Goal: Task Accomplishment & Management: Use online tool/utility

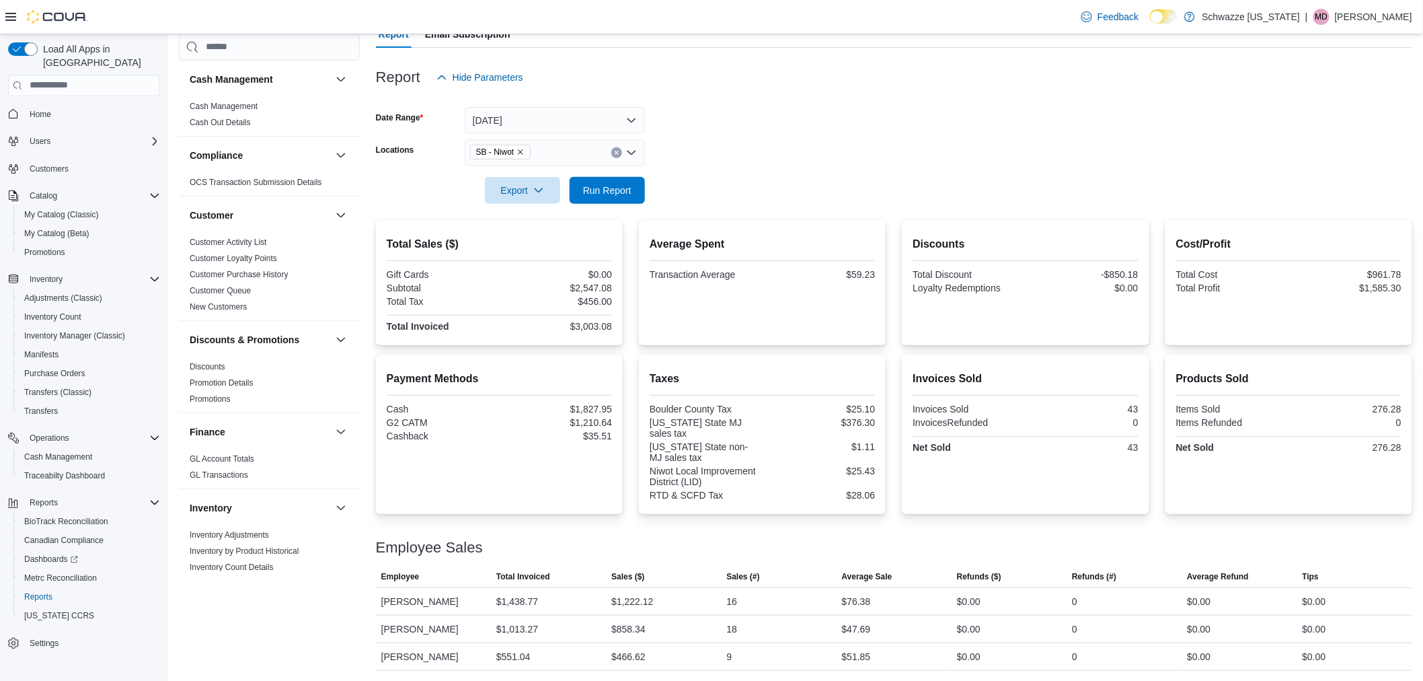
scroll to position [747, 0]
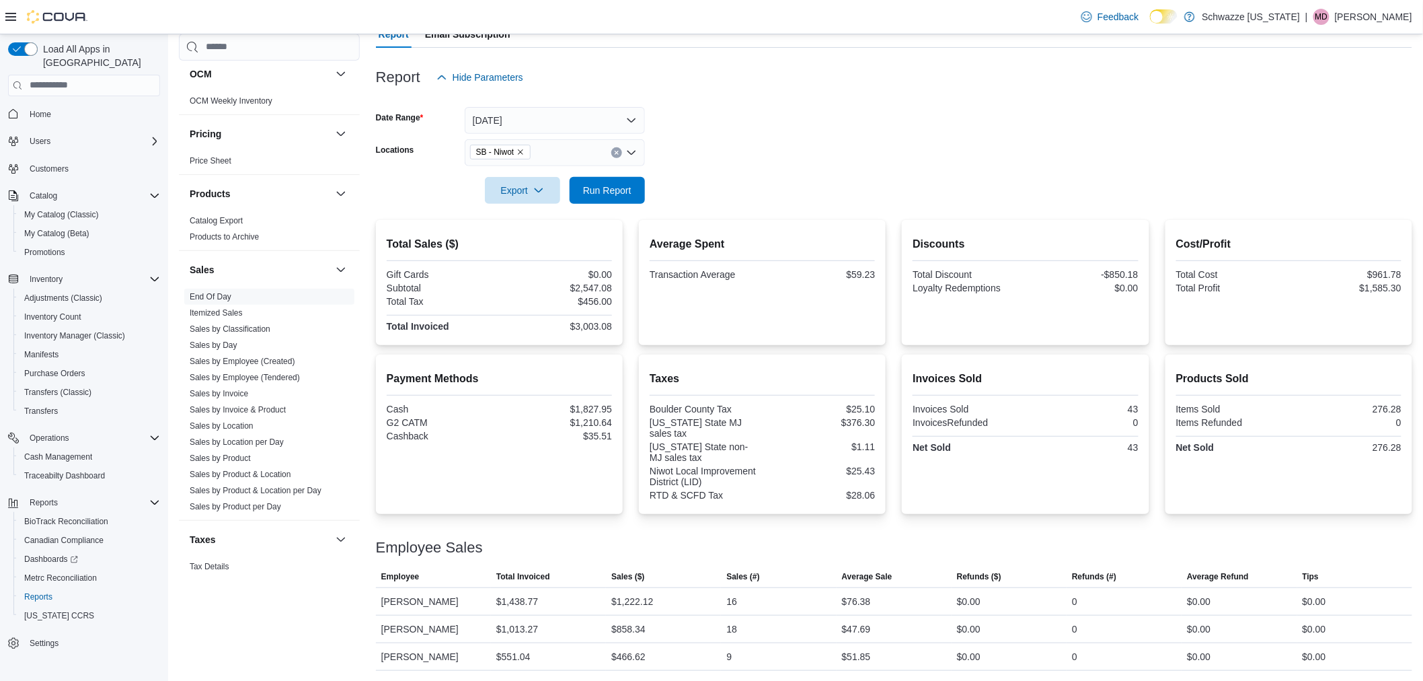
click at [580, 297] on div "$456.00" at bounding box center [557, 301] width 110 height 11
click at [542, 333] on div at bounding box center [499, 333] width 225 height 3
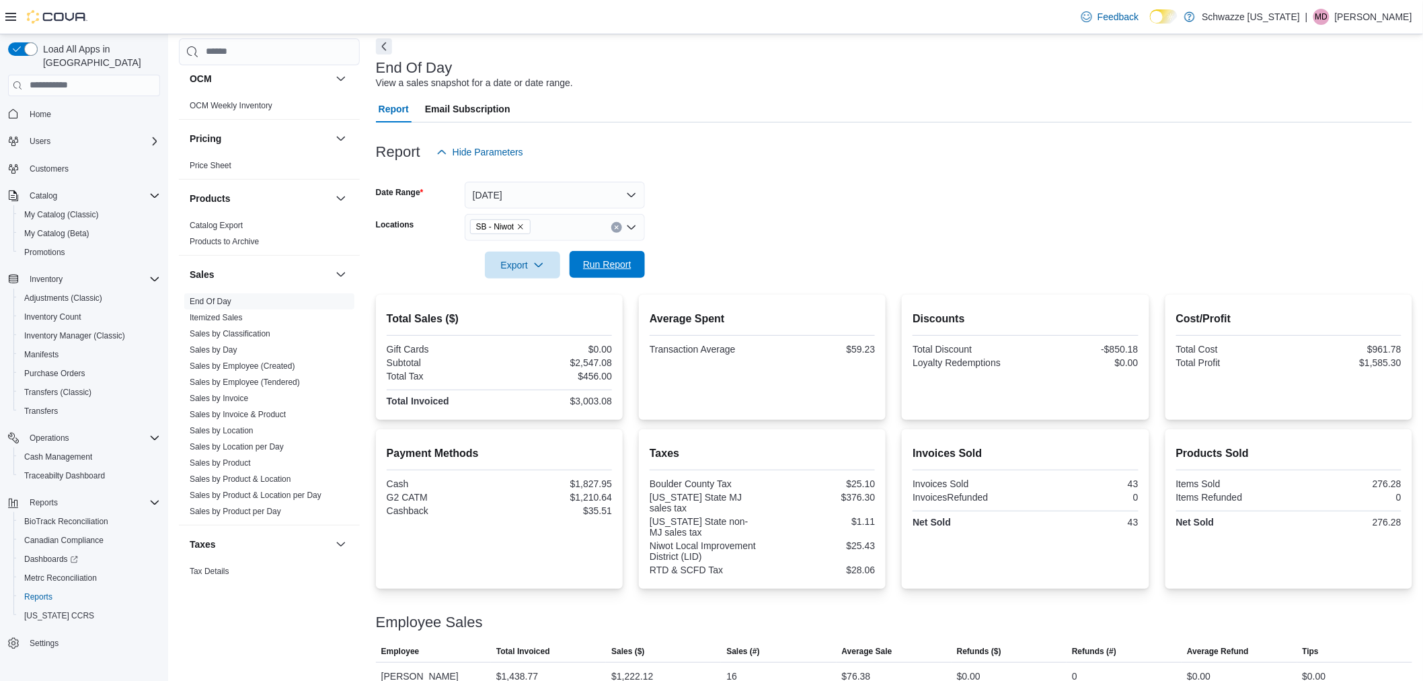
click at [605, 264] on span "Run Report" at bounding box center [607, 264] width 48 height 13
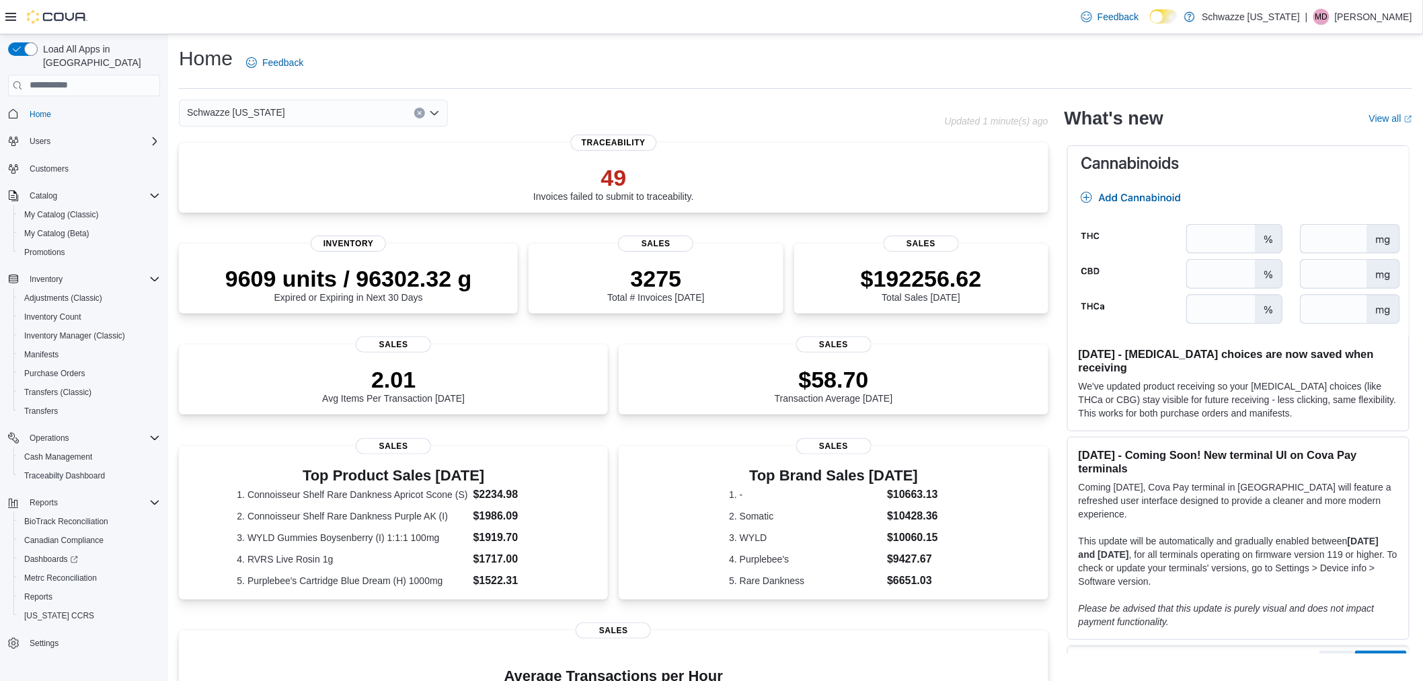
click at [434, 110] on icon "Open list of options" at bounding box center [434, 113] width 11 height 11
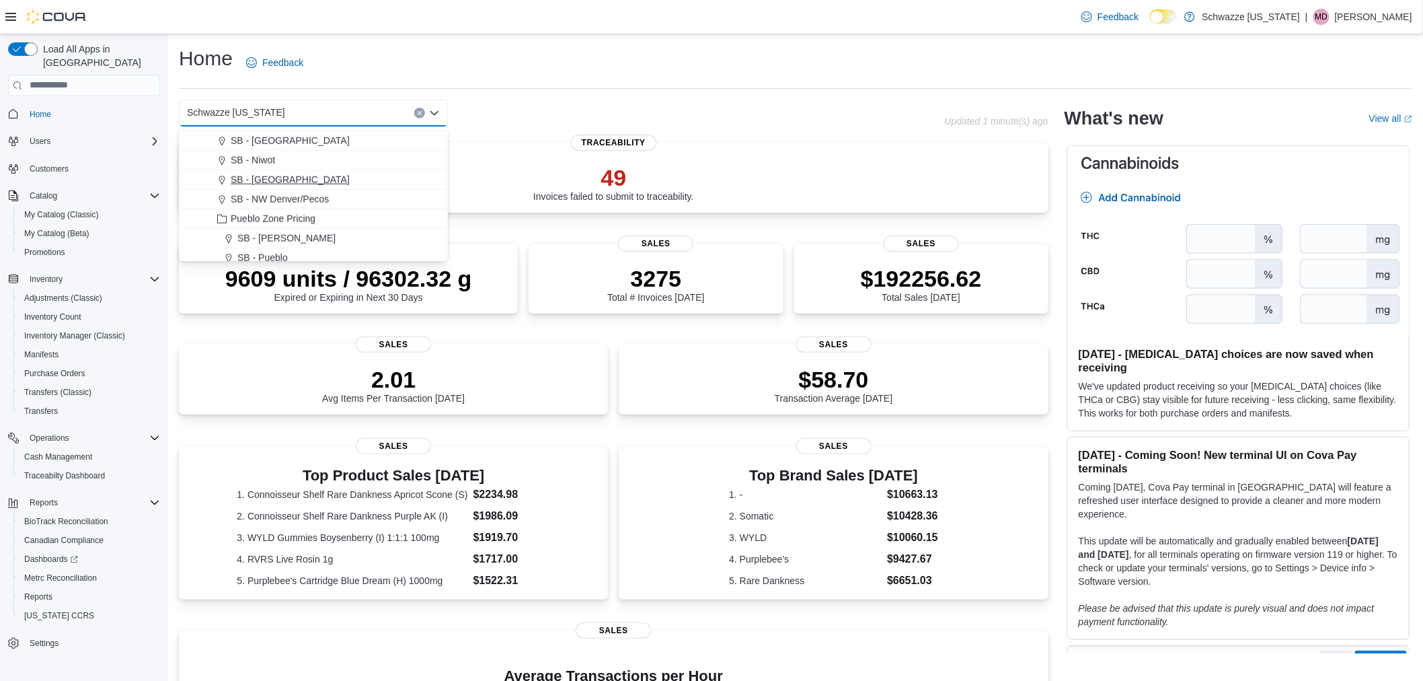
scroll to position [523, 0]
click at [256, 159] on span "SB - Niwot" at bounding box center [253, 159] width 44 height 13
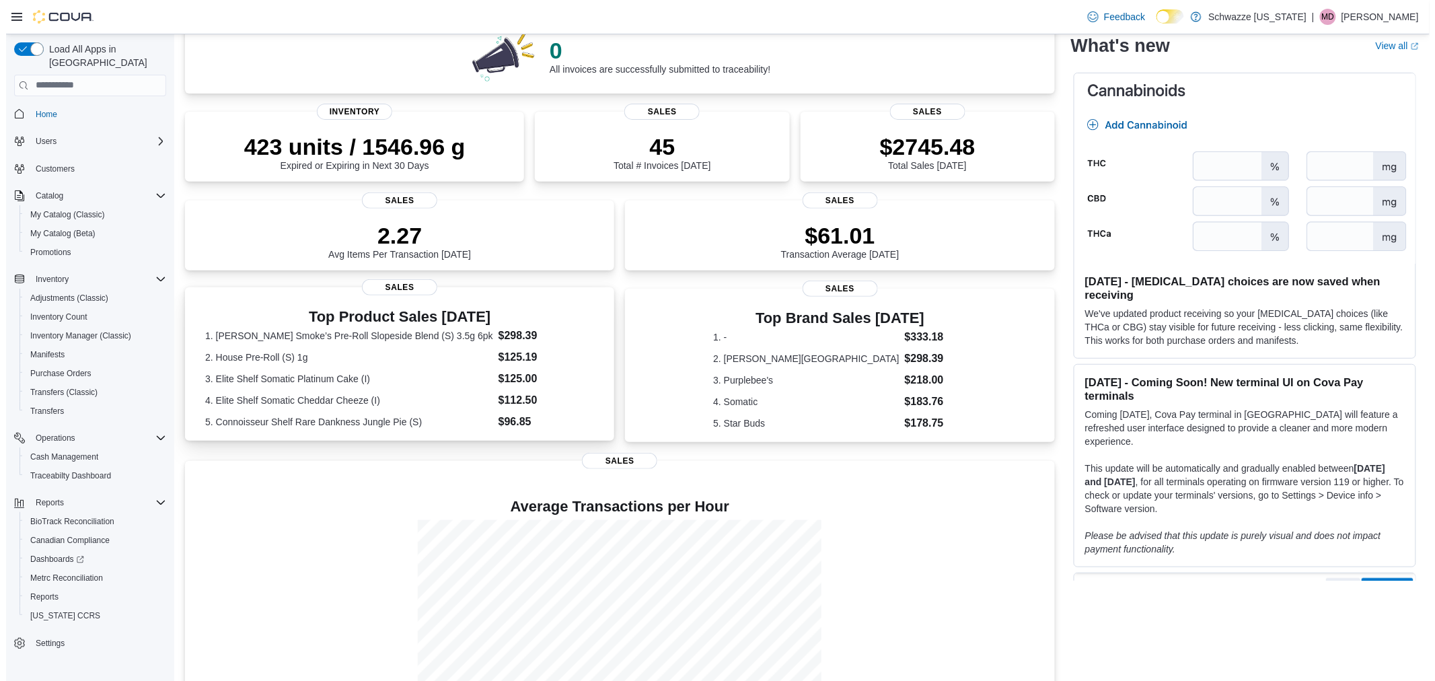
scroll to position [0, 0]
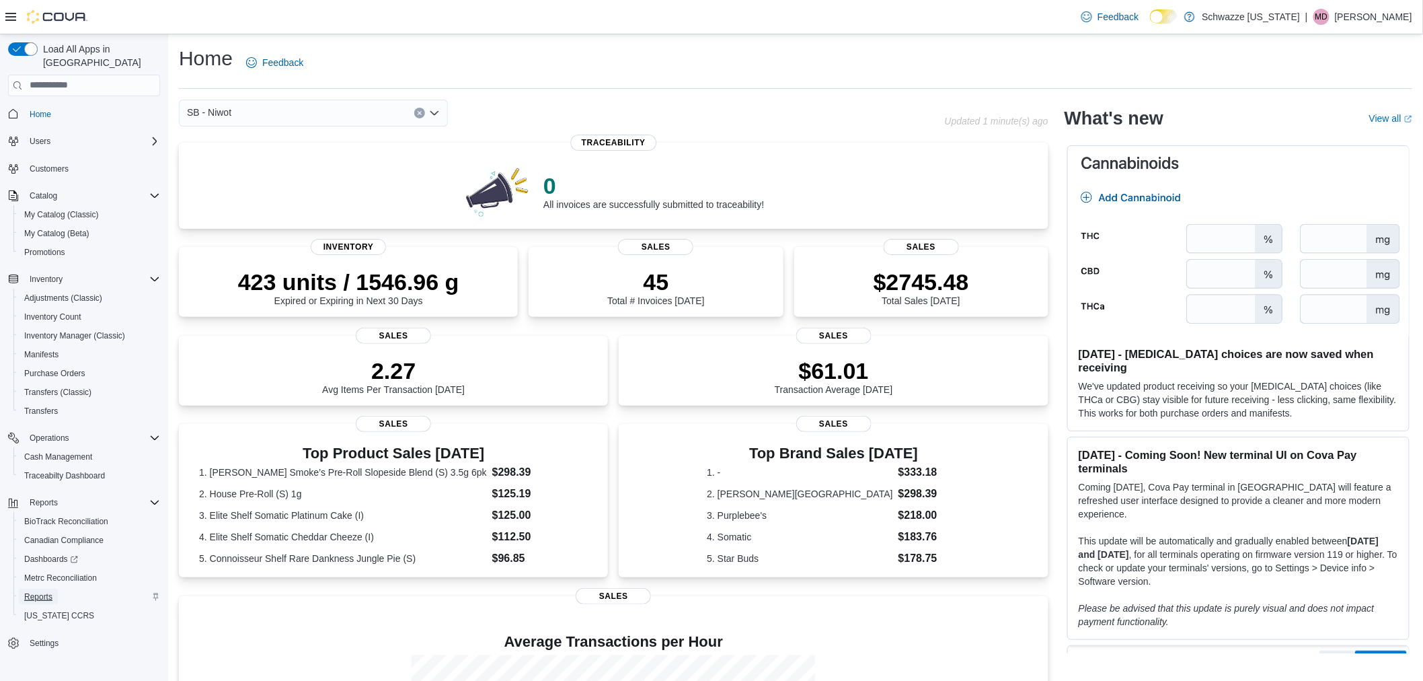
click at [44, 588] on span "Reports" at bounding box center [38, 596] width 28 height 16
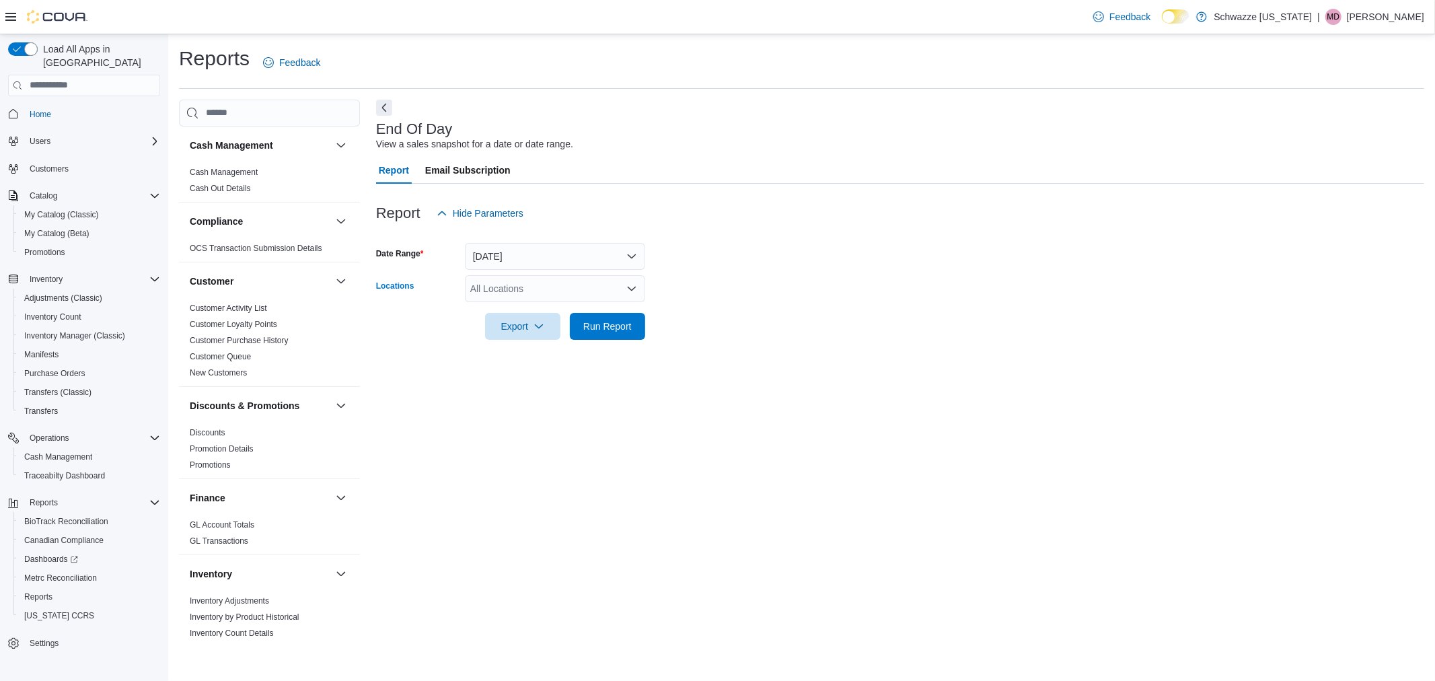
click at [627, 278] on div "All Locations" at bounding box center [555, 288] width 180 height 27
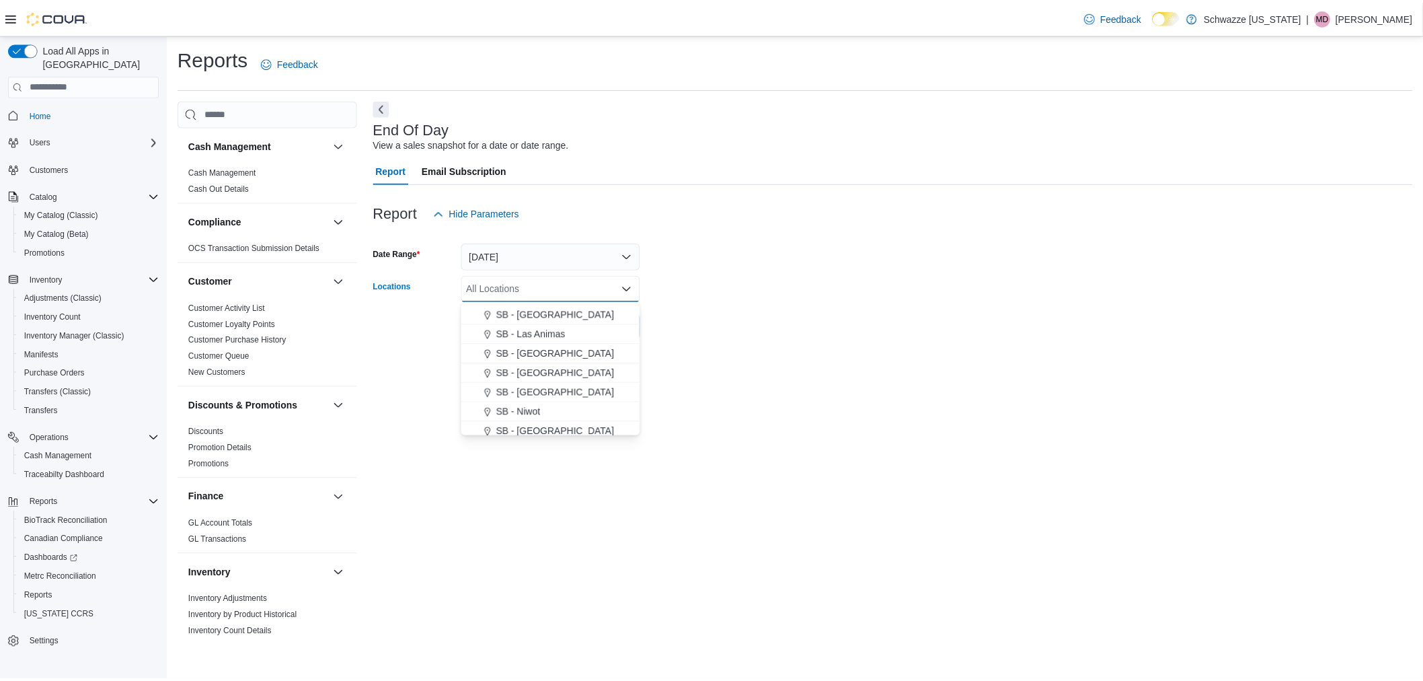
scroll to position [448, 0]
click at [538, 404] on span "SB - Niwot" at bounding box center [522, 408] width 44 height 13
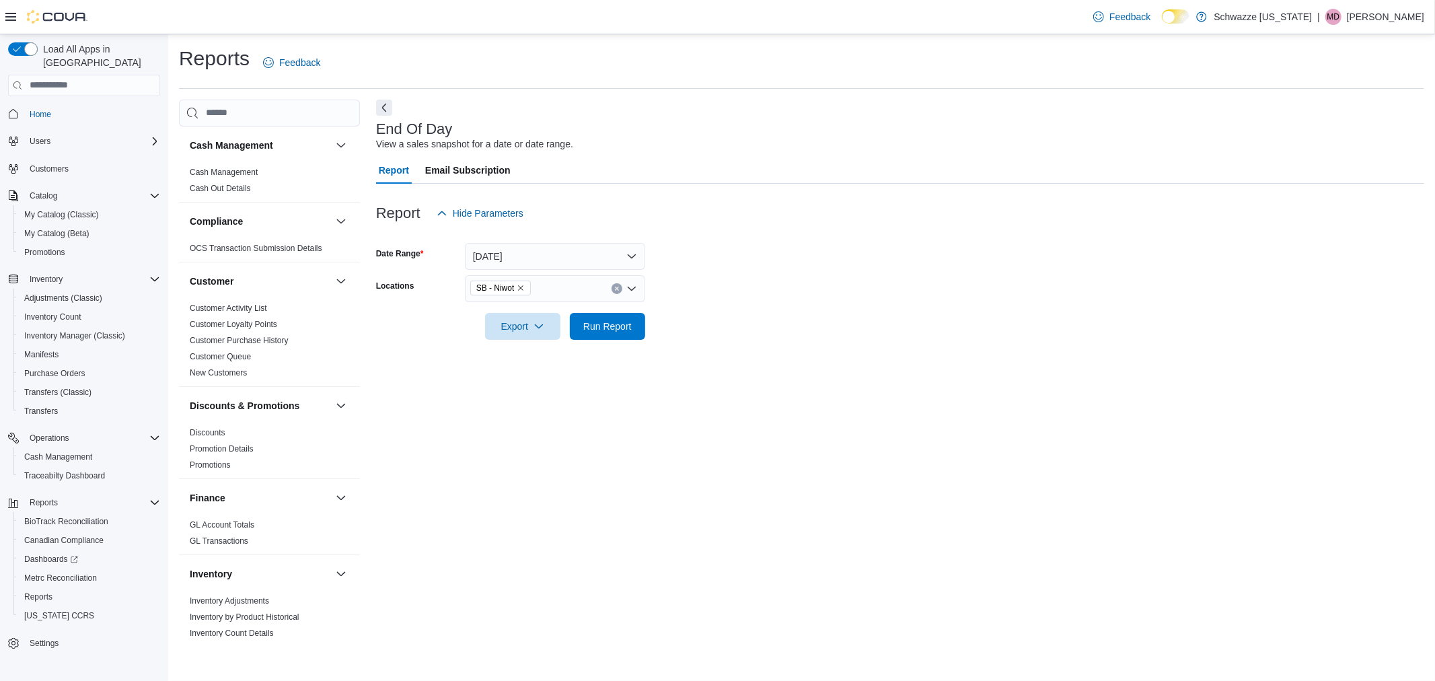
click at [694, 341] on div at bounding box center [900, 348] width 1048 height 16
click at [630, 328] on span "Run Report" at bounding box center [607, 325] width 48 height 13
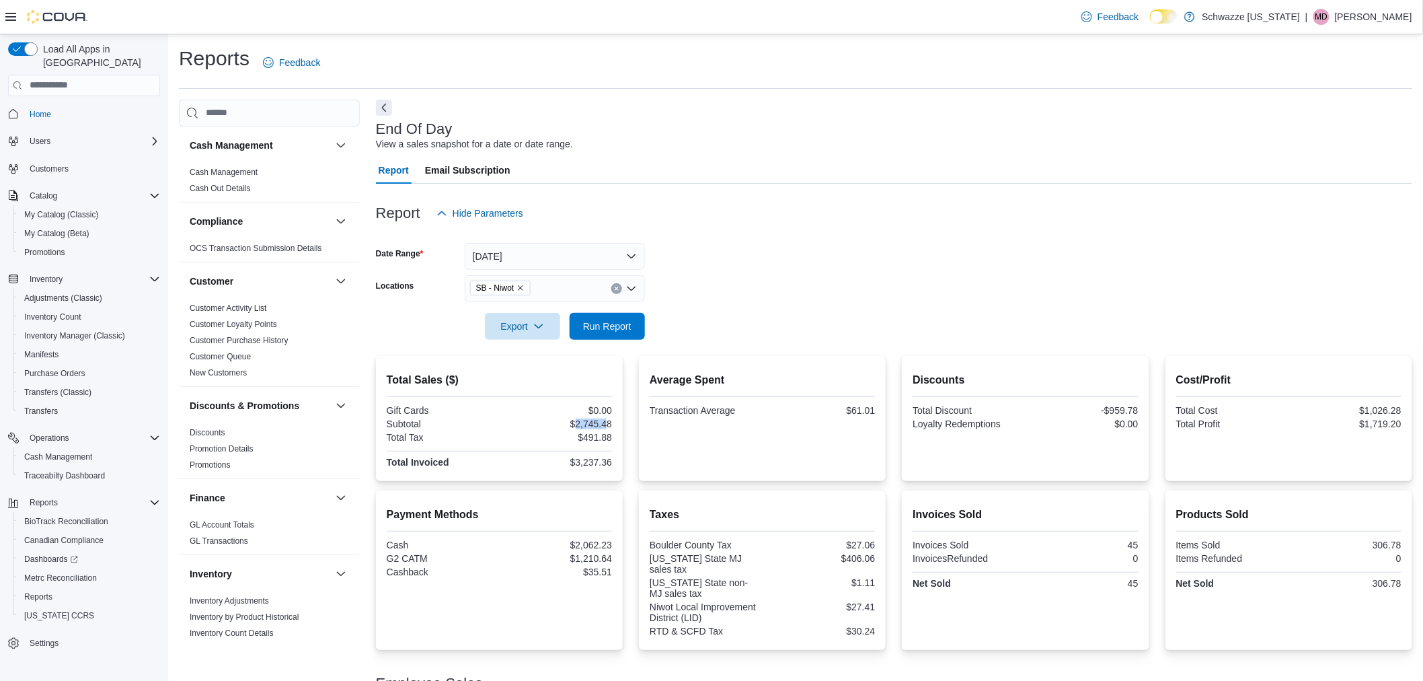
drag, startPoint x: 576, startPoint y: 418, endPoint x: 609, endPoint y: 424, distance: 33.5
click at [609, 424] on div "$2,745.48" at bounding box center [557, 423] width 110 height 11
drag, startPoint x: 615, startPoint y: 422, endPoint x: 572, endPoint y: 422, distance: 42.4
click at [572, 422] on div "Total Sales ($) Gift Cards $0.00 Subtotal $2,745.48 Total Tax $491.88 Total Inv…" at bounding box center [499, 418] width 247 height 125
copy div "$2,745.48"
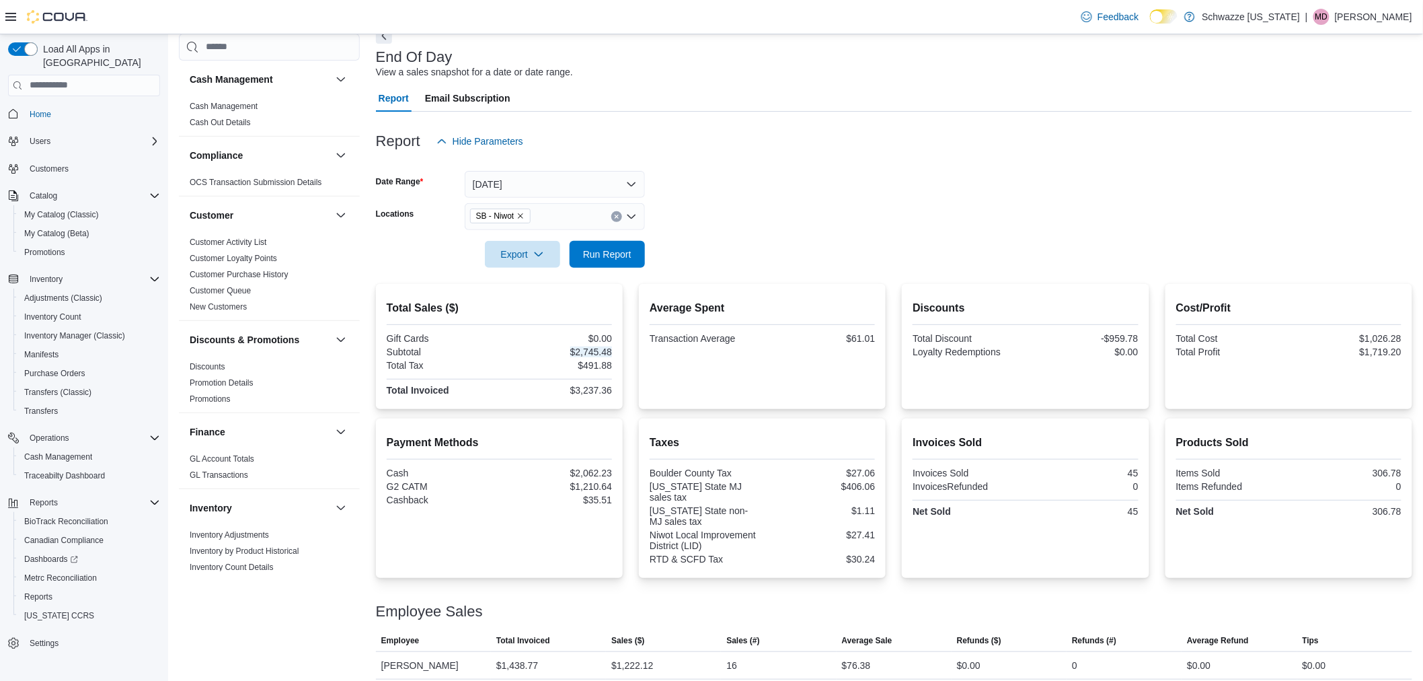
scroll to position [75, 0]
